Goal: Transaction & Acquisition: Purchase product/service

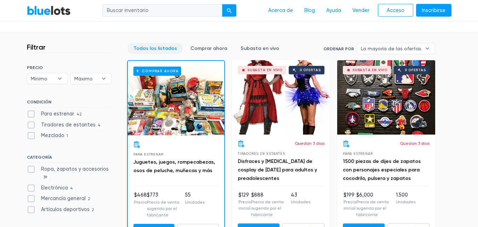
scroll to position [253, 0]
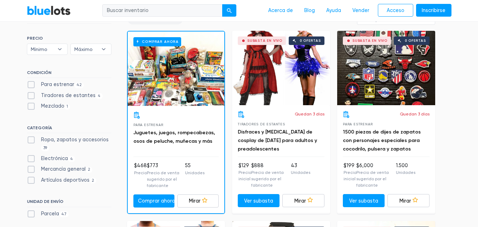
click at [268, 78] on div "Subasta en vivo 0 ofertas" at bounding box center [281, 68] width 98 height 74
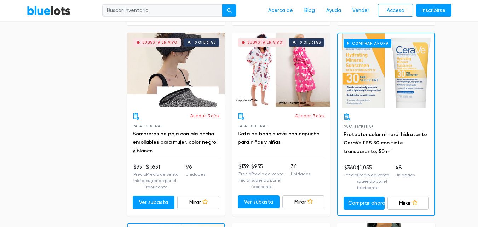
scroll to position [659, 0]
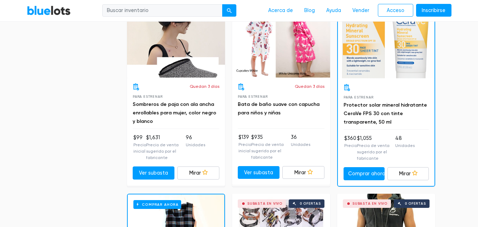
click at [425, 66] on div "Comprar ahora" at bounding box center [386, 41] width 97 height 74
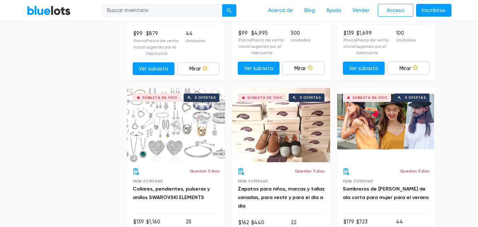
scroll to position [1345, 0]
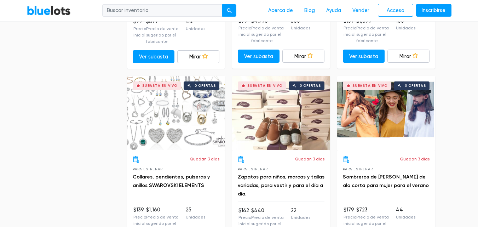
click at [167, 132] on div "Subasta en vivo 0 ofertas" at bounding box center [176, 113] width 98 height 74
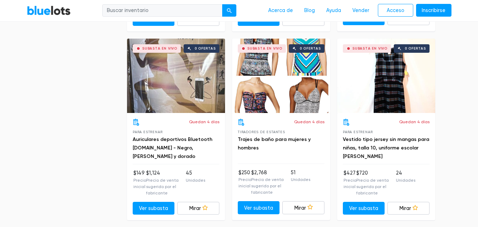
scroll to position [2138, 0]
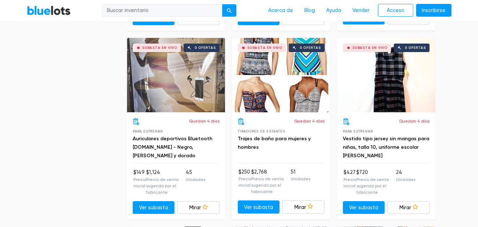
click at [296, 75] on div "Subasta en vivo 0 ofertas" at bounding box center [281, 75] width 98 height 74
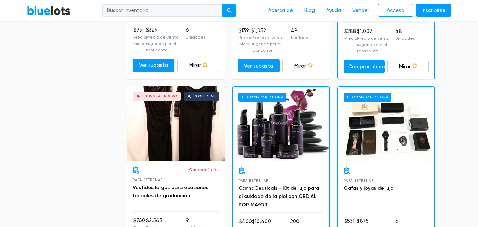
scroll to position [3242, 0]
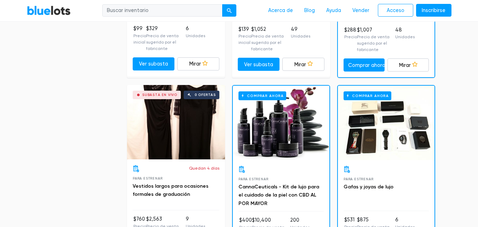
click at [272, 105] on div "Comprar ahora" at bounding box center [281, 123] width 97 height 74
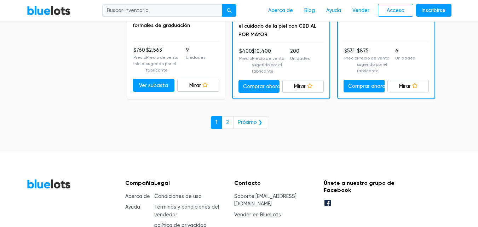
scroll to position [3412, 0]
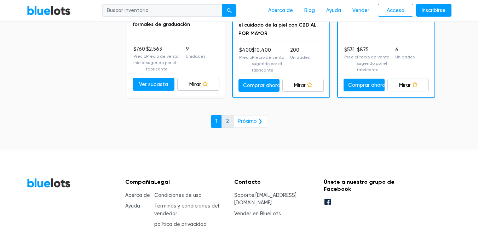
click at [234, 115] on link "2" at bounding box center [228, 121] width 12 height 13
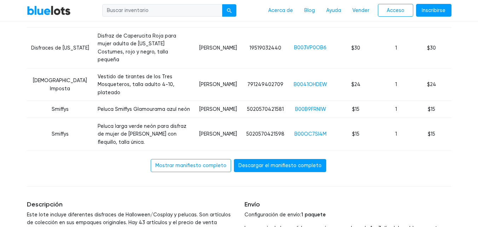
scroll to position [607, 0]
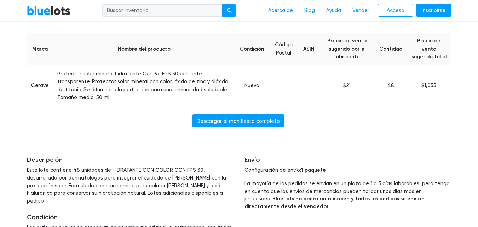
scroll to position [324, 0]
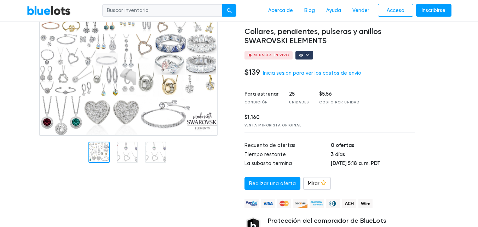
scroll to position [79, 0]
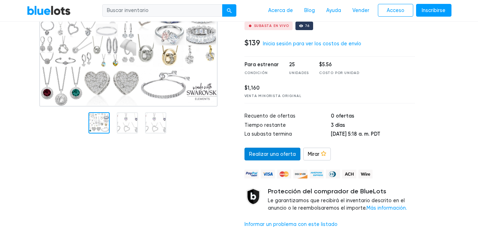
click at [258, 151] on font "Realizar una oferta" at bounding box center [272, 154] width 47 height 6
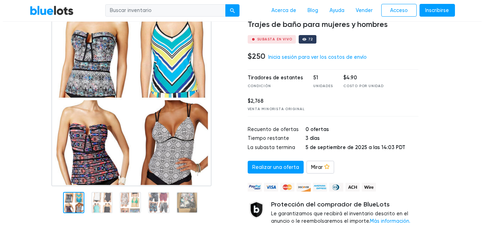
scroll to position [71, 0]
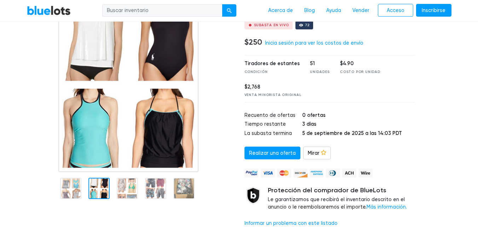
click at [101, 186] on div at bounding box center [98, 188] width 21 height 21
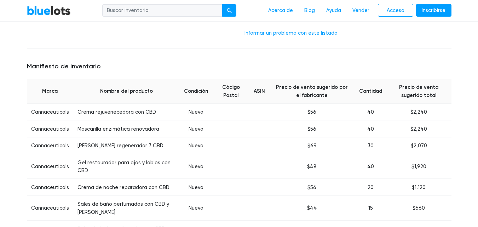
scroll to position [267, 0]
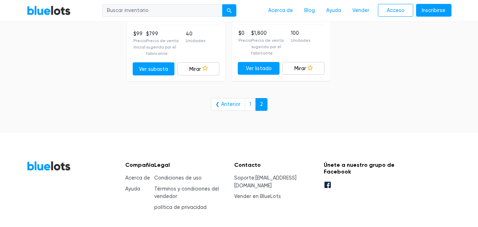
scroll to position [572, 0]
